Goal: Transaction & Acquisition: Purchase product/service

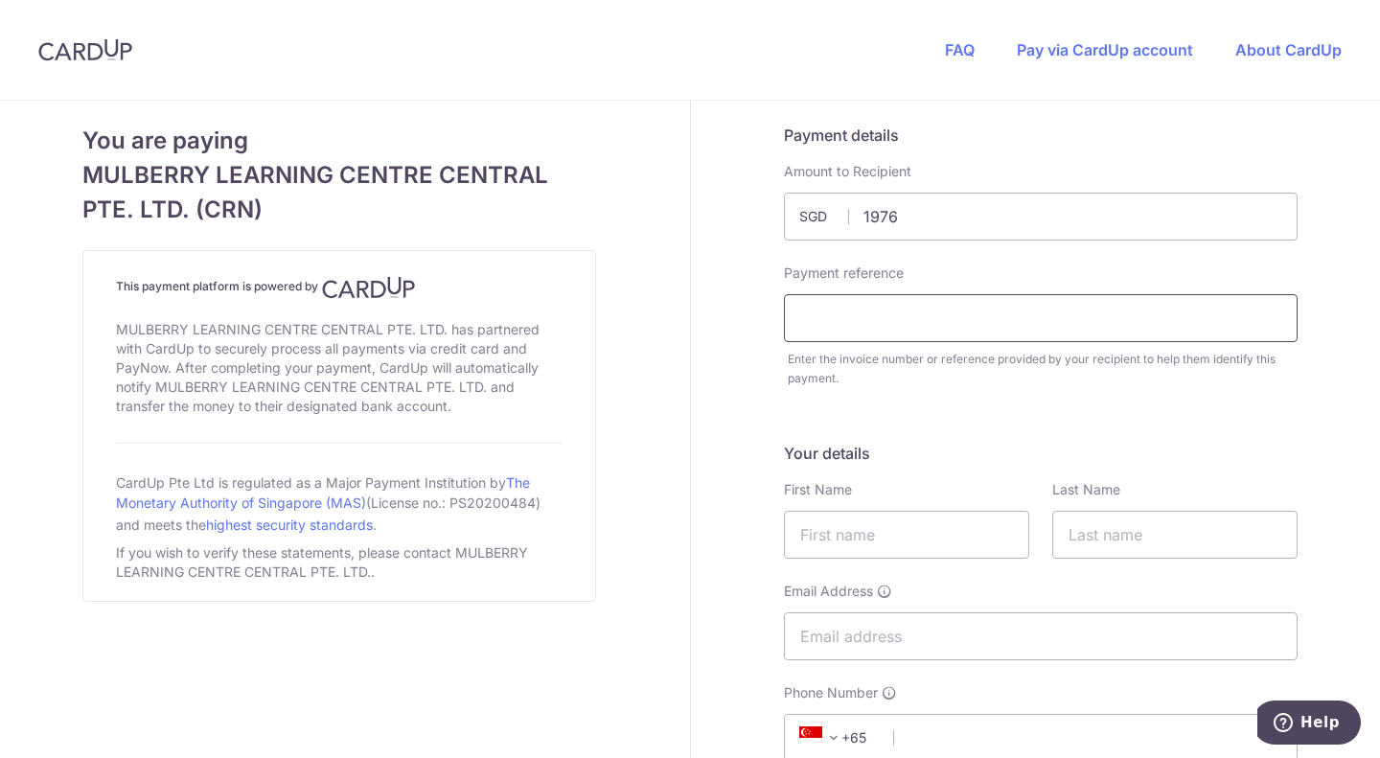
type input "1976.00"
click at [1008, 307] on input "text" at bounding box center [1040, 318] width 513 height 48
type input "INV010851"
click at [901, 544] on input "text" at bounding box center [906, 535] width 245 height 48
type input "Siwei"
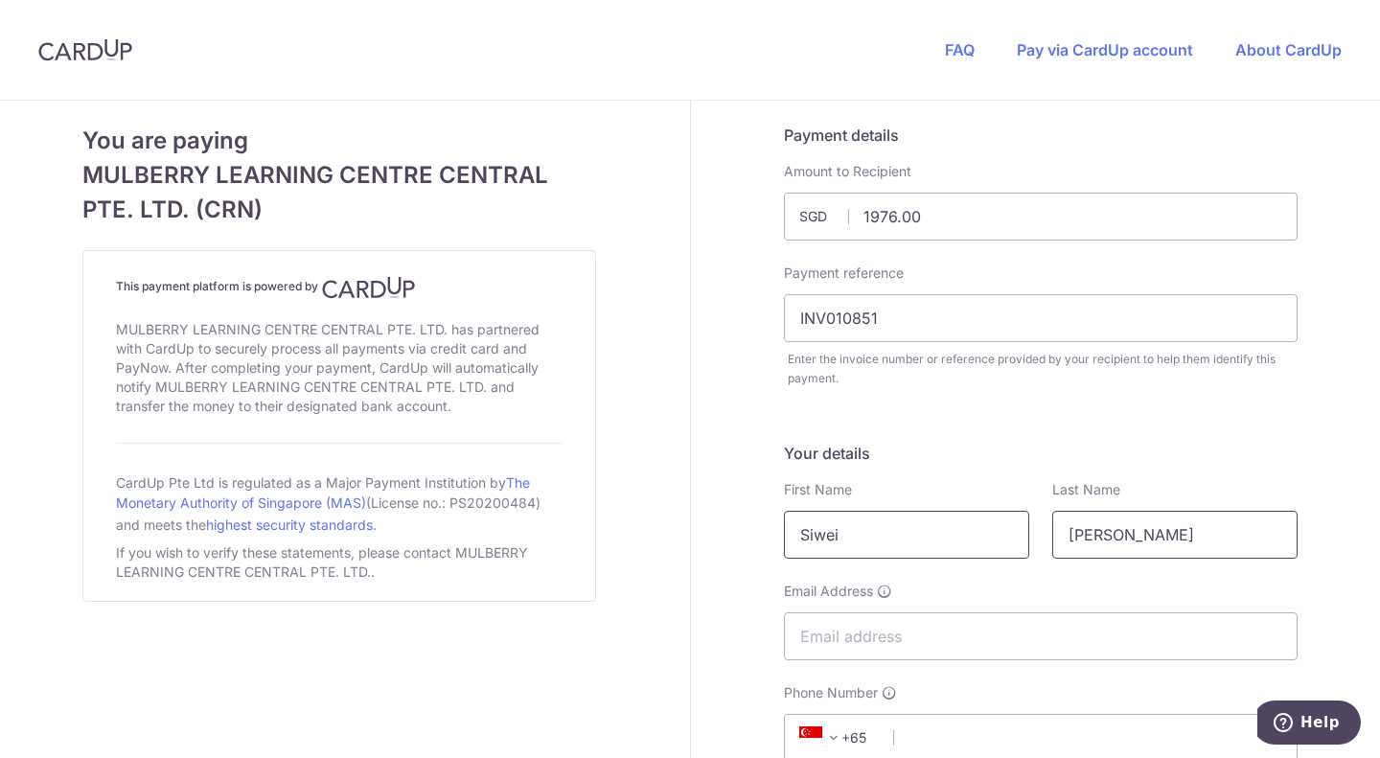
type input "[PERSON_NAME]"
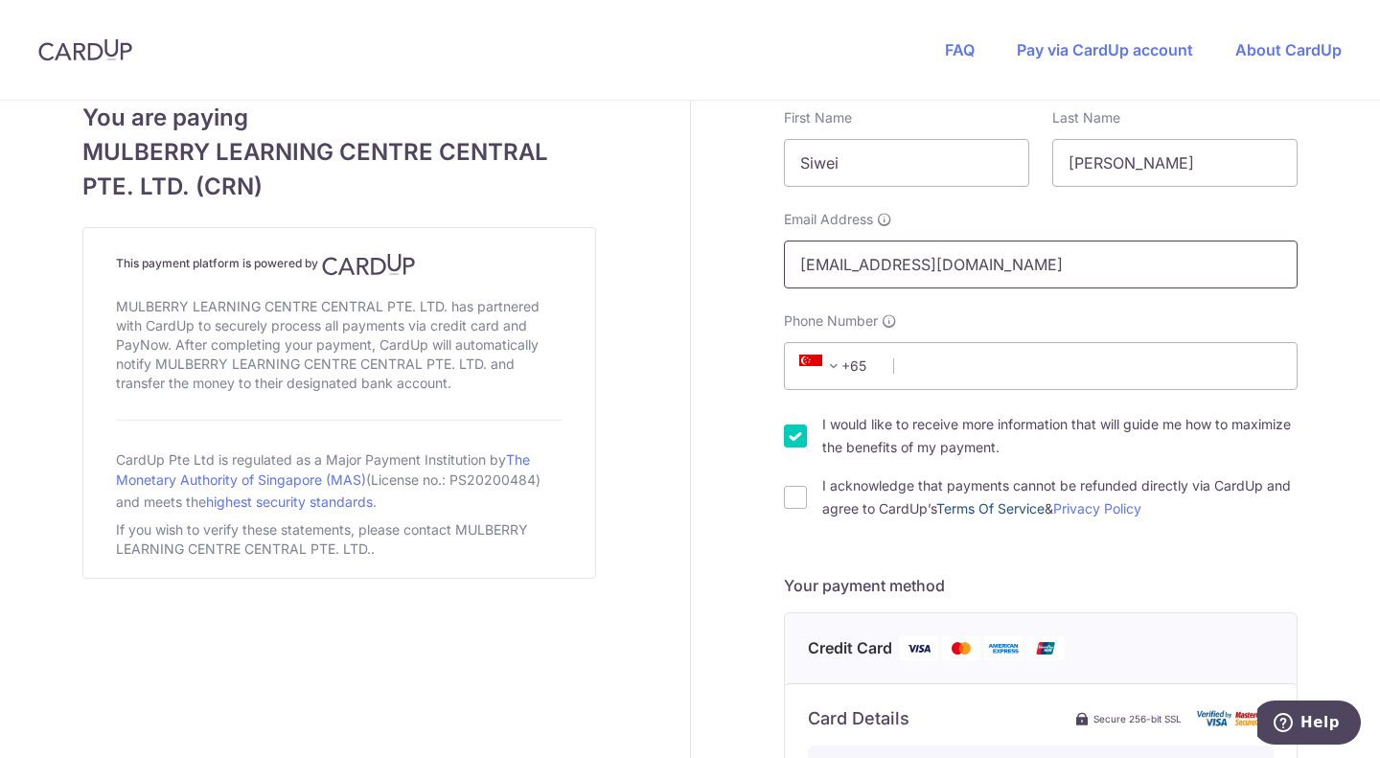
scroll to position [383, 0]
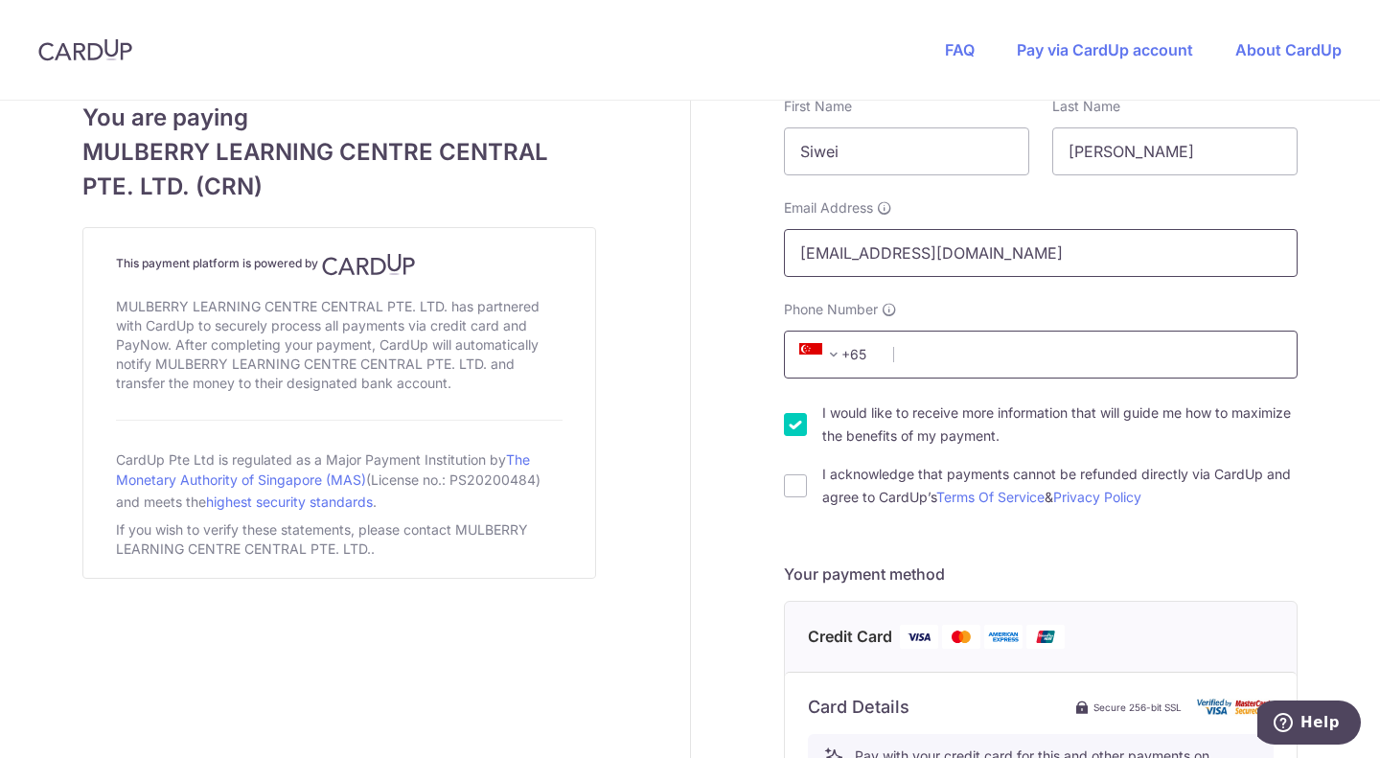
type input "[EMAIL_ADDRESS][DOMAIN_NAME]"
click at [948, 361] on input "Phone Number" at bounding box center [1040, 355] width 513 height 48
type input "91084926"
click at [800, 420] on div "I would like to receive more information that will guide me how to maximize the…" at bounding box center [1040, 424] width 513 height 46
click at [789, 423] on input "I would like to receive more information that will guide me how to maximize the…" at bounding box center [795, 424] width 23 height 23
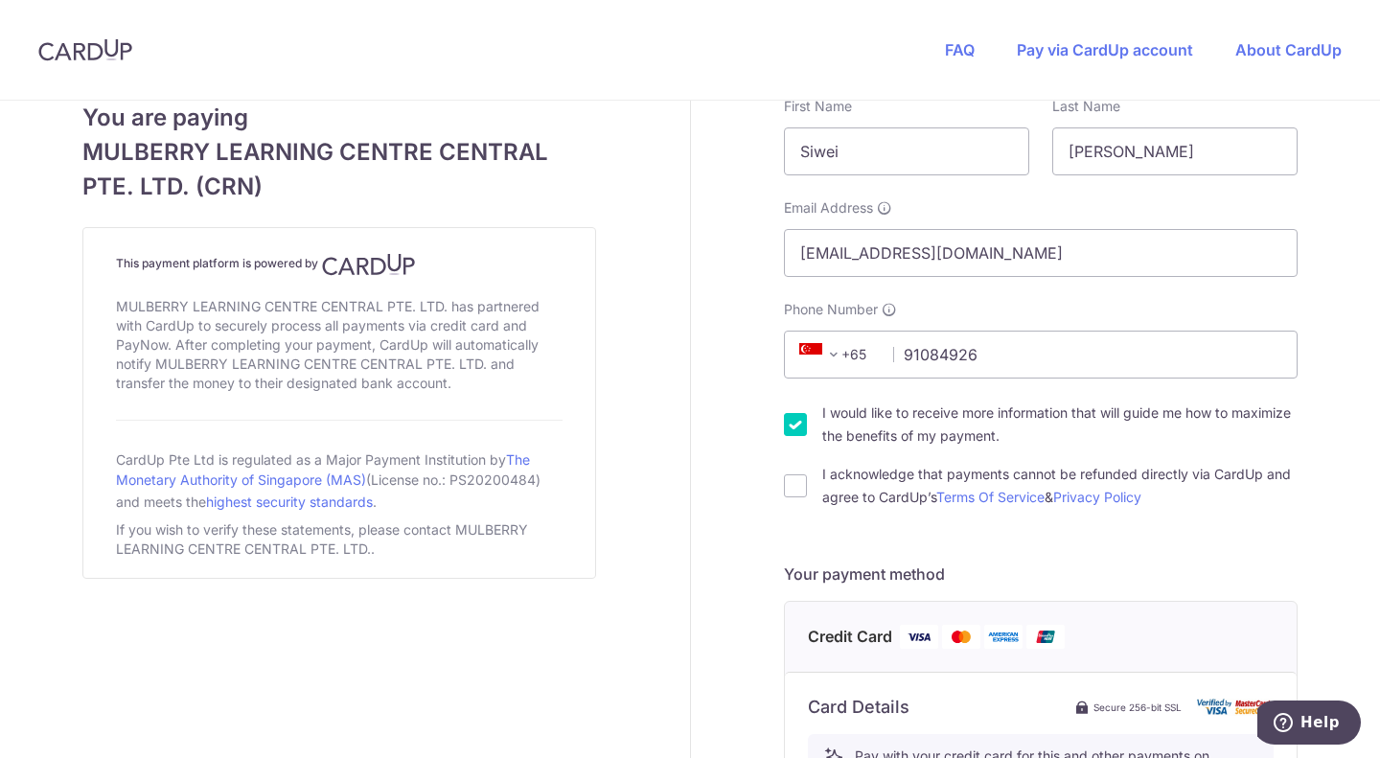
checkbox input "false"
click at [801, 492] on div "I acknowledge that payments cannot be refunded directly via CardUp and agree to…" at bounding box center [1040, 486] width 513 height 46
click at [791, 484] on input "I acknowledge that payments cannot be refunded directly via CardUp and agree to…" at bounding box center [795, 485] width 23 height 23
checkbox input "true"
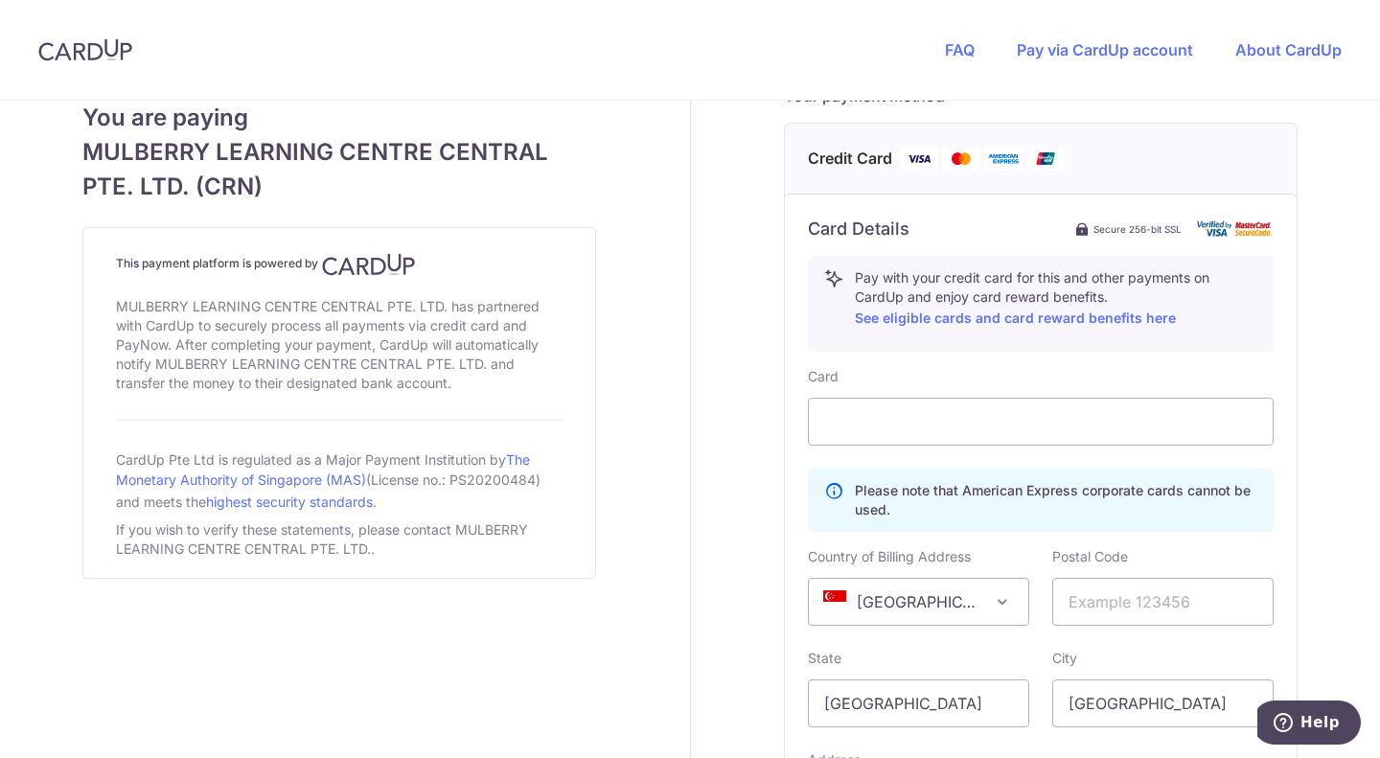
scroll to position [1054, 0]
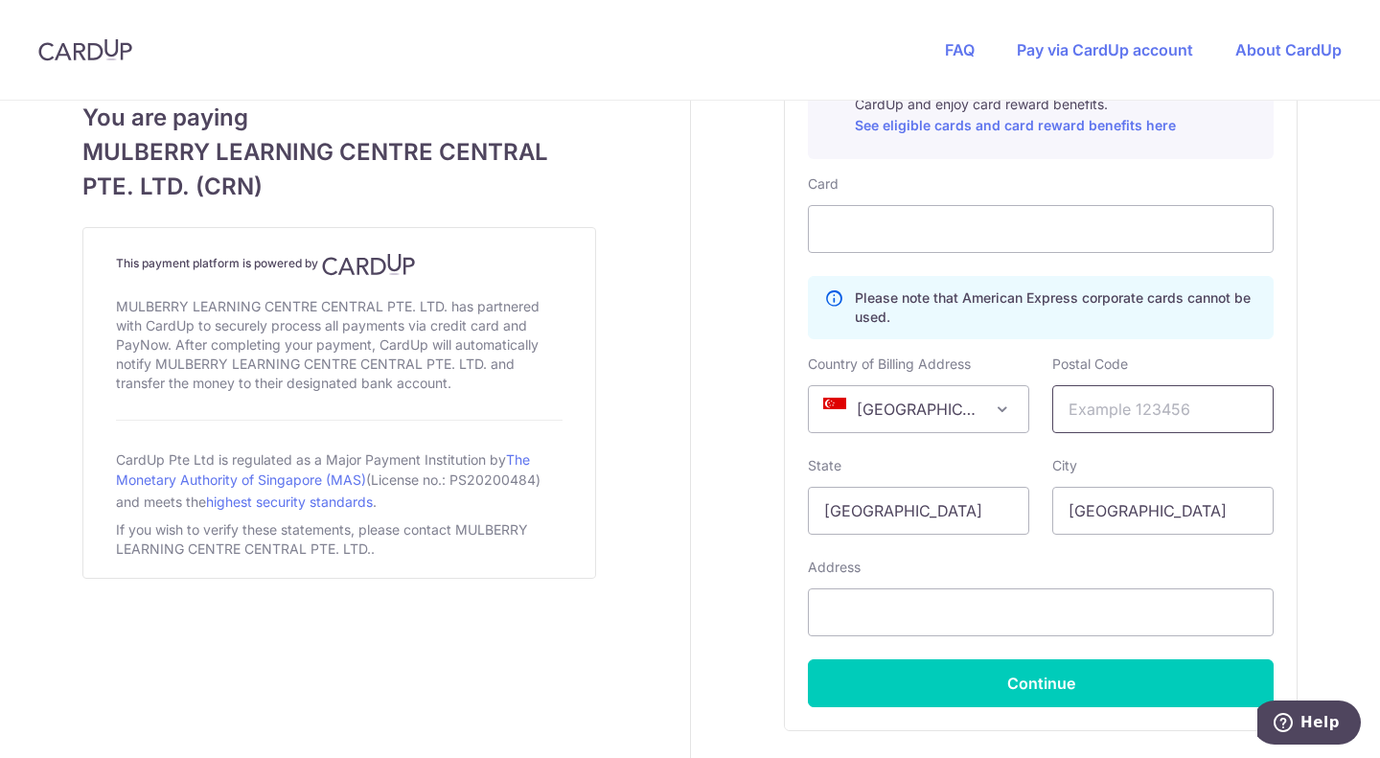
click at [1084, 419] on input "text" at bounding box center [1162, 409] width 221 height 48
type input "210052"
click at [944, 622] on input "text" at bounding box center [1041, 612] width 466 height 48
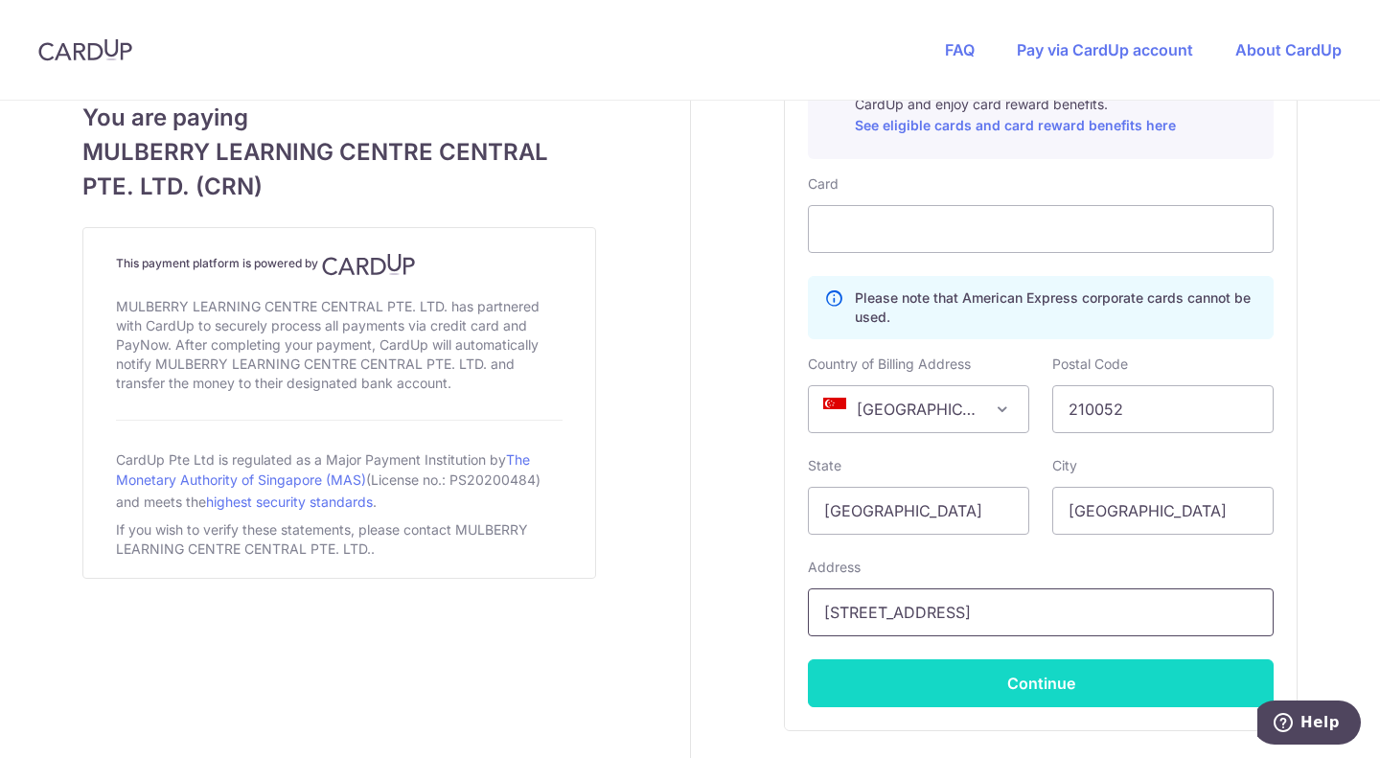
type input "[STREET_ADDRESS]"
click at [1079, 671] on button "Continue" at bounding box center [1041, 683] width 466 height 48
click at [1103, 661] on button "Continue" at bounding box center [1041, 683] width 466 height 48
type input "**** 8005"
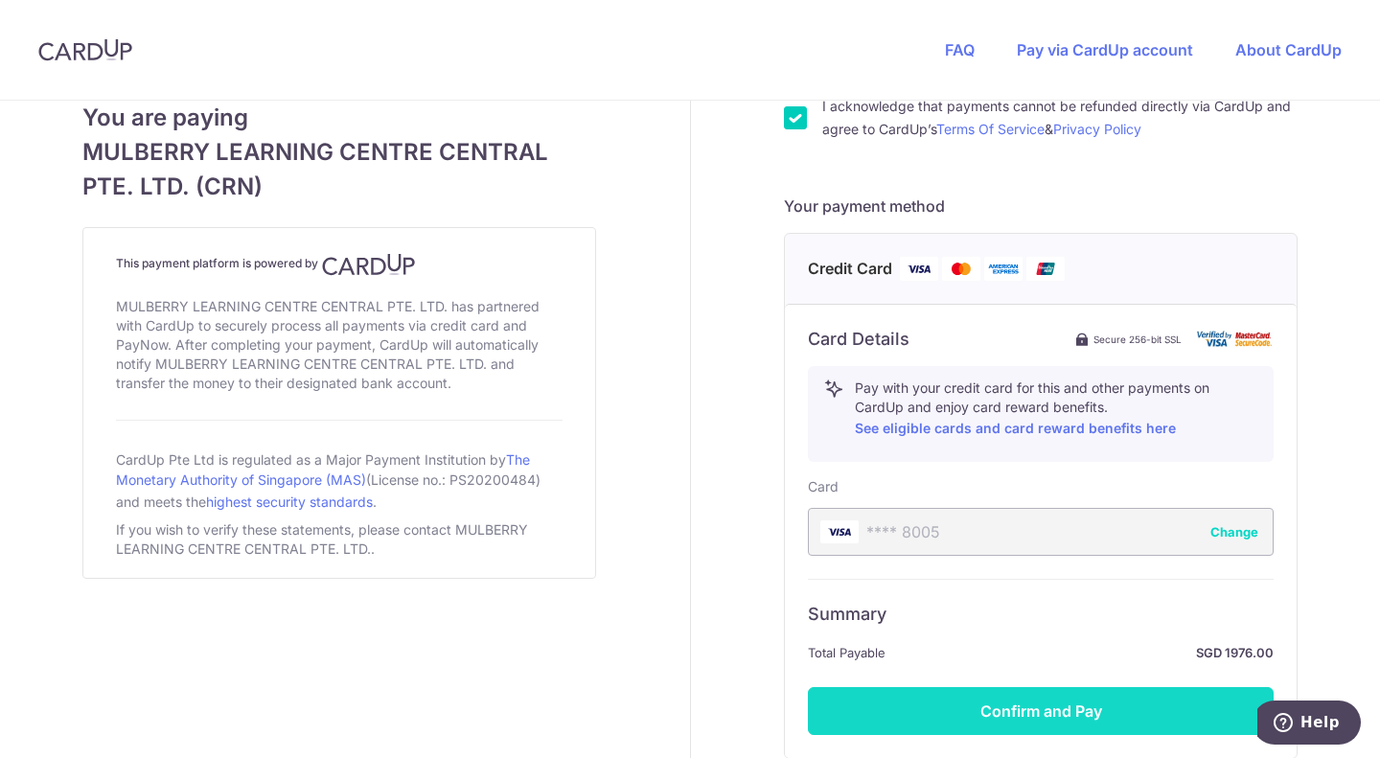
click at [1103, 698] on button "Confirm and Pay" at bounding box center [1041, 711] width 466 height 48
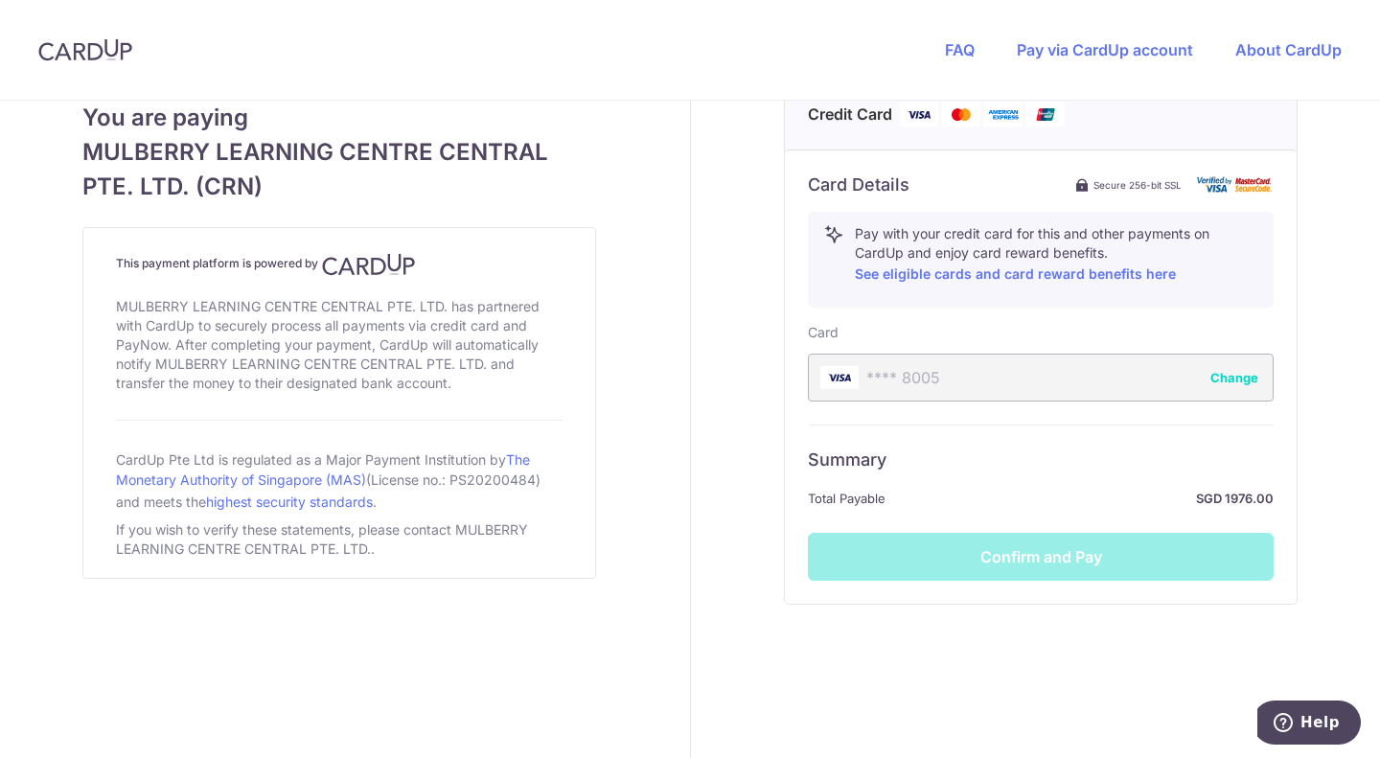
scroll to position [915, 0]
